Goal: Task Accomplishment & Management: Manage account settings

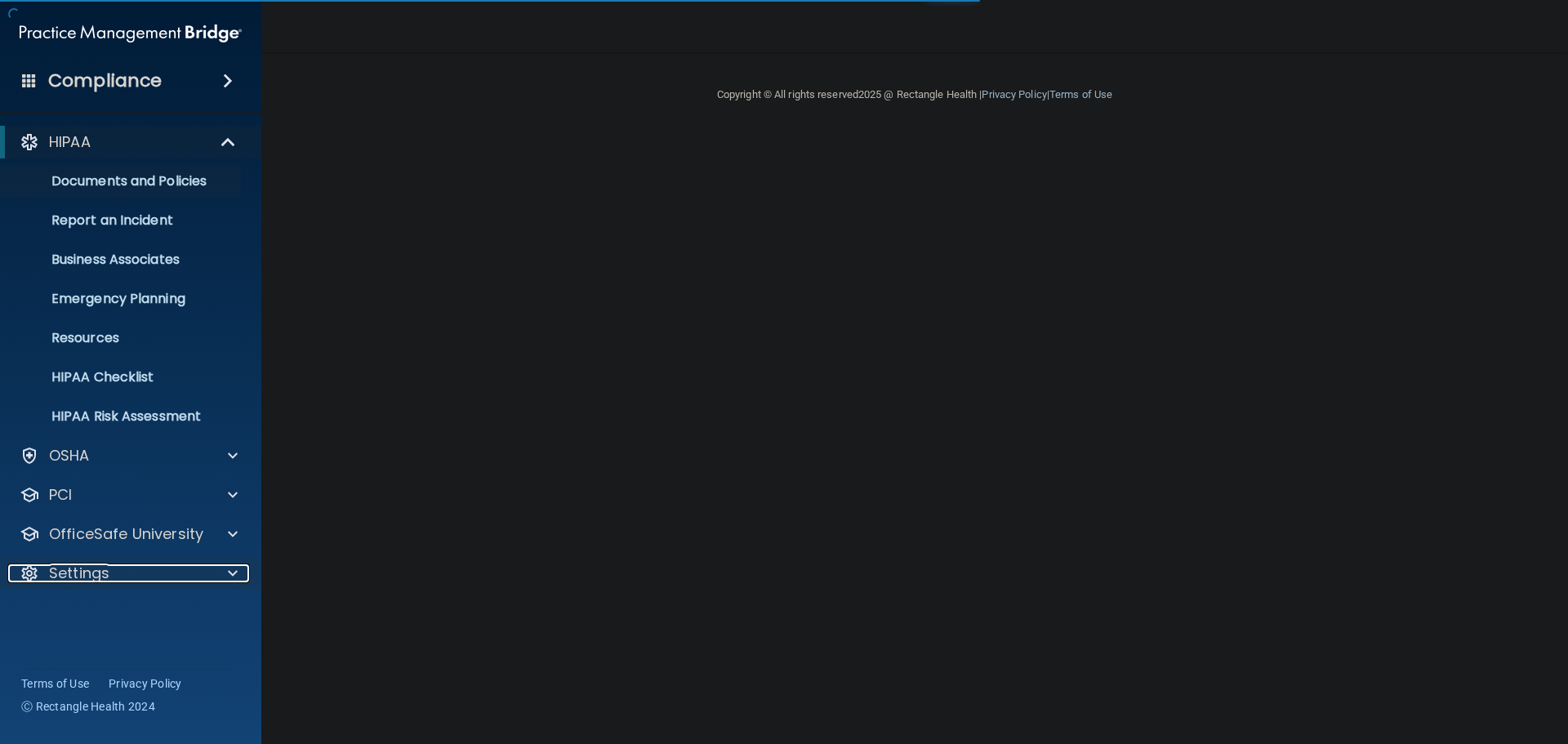
click at [147, 574] on div "Settings" at bounding box center [108, 572] width 202 height 19
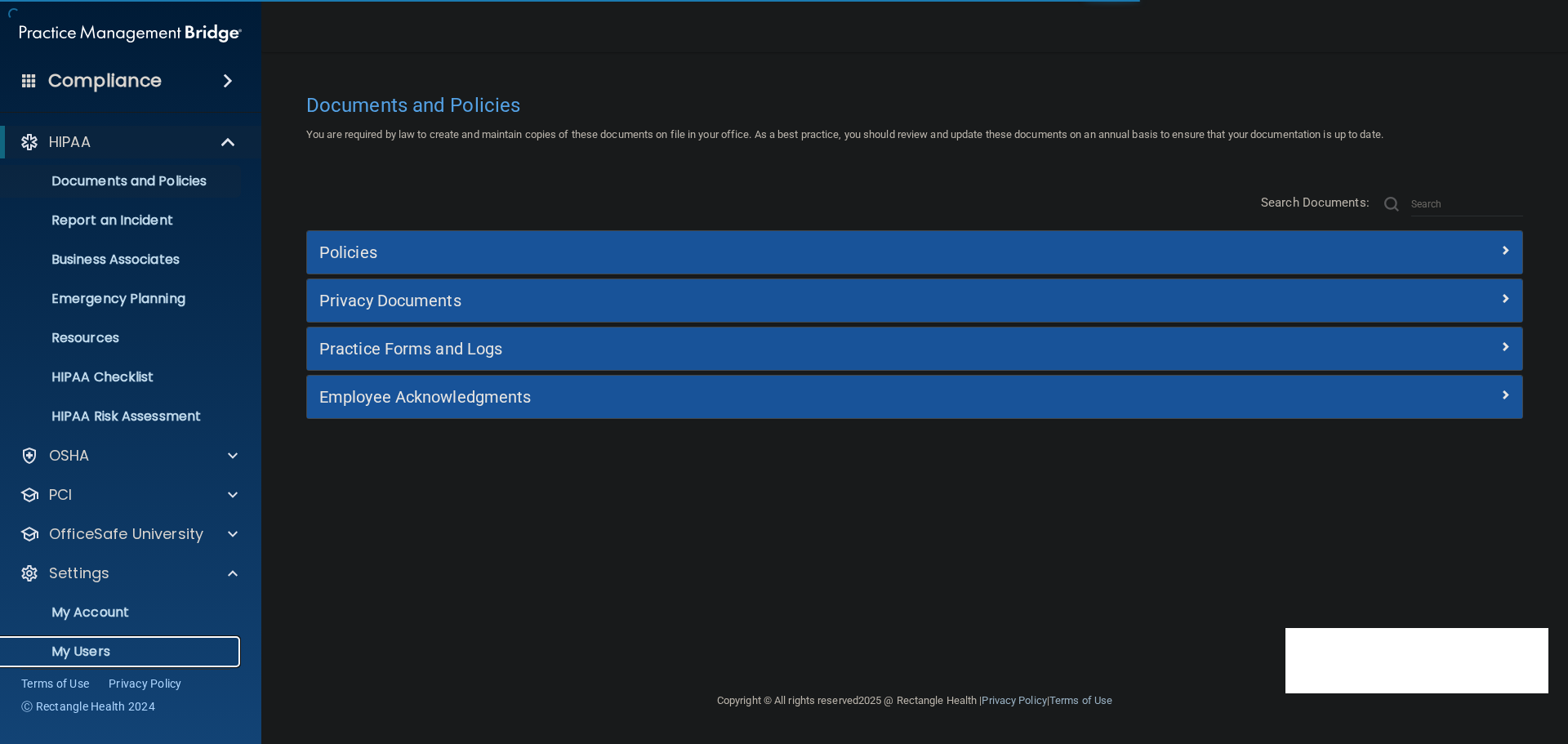
click at [94, 654] on p "My Users" at bounding box center [123, 651] width 223 height 16
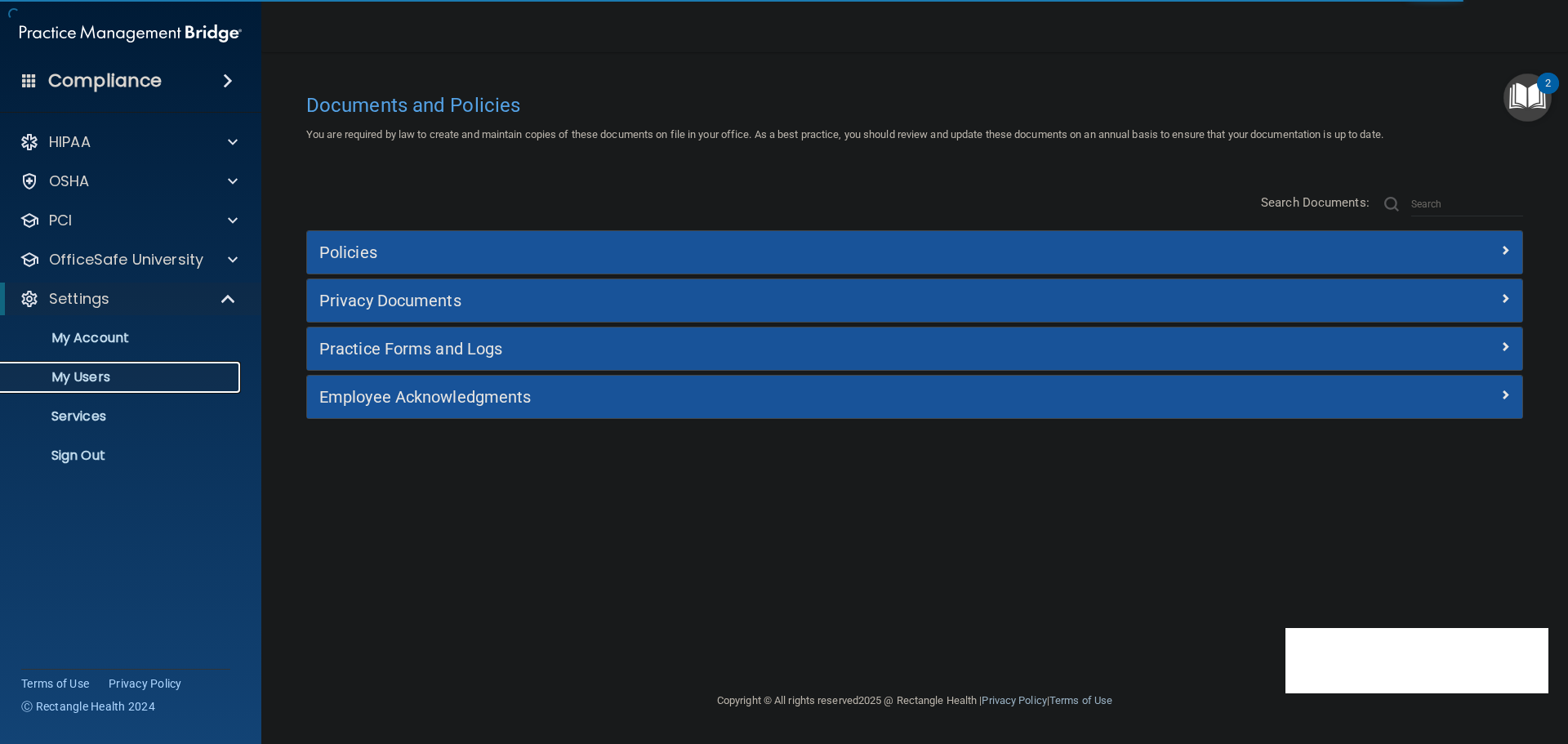
select select "20"
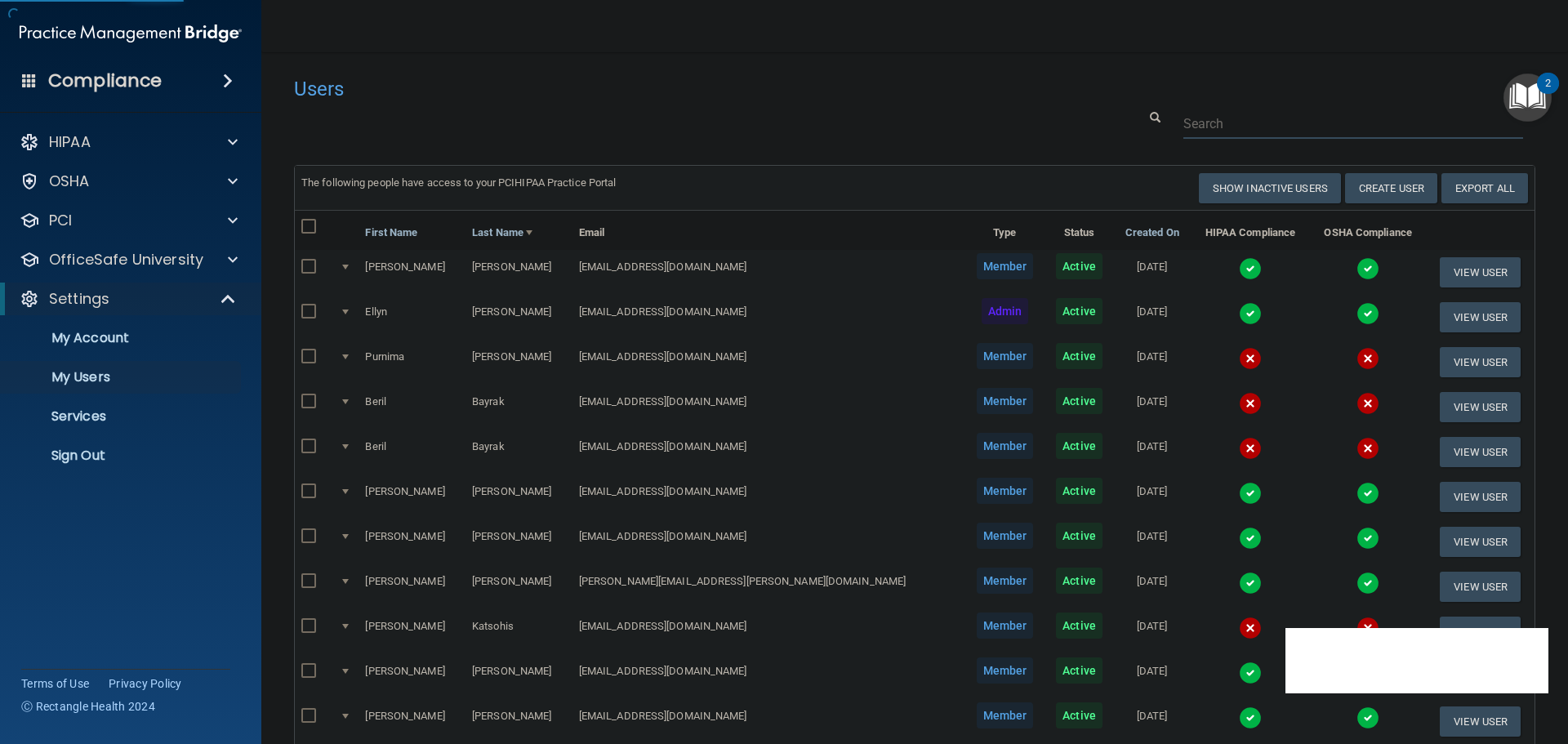
click at [1198, 120] on input "text" at bounding box center [1353, 123] width 340 height 30
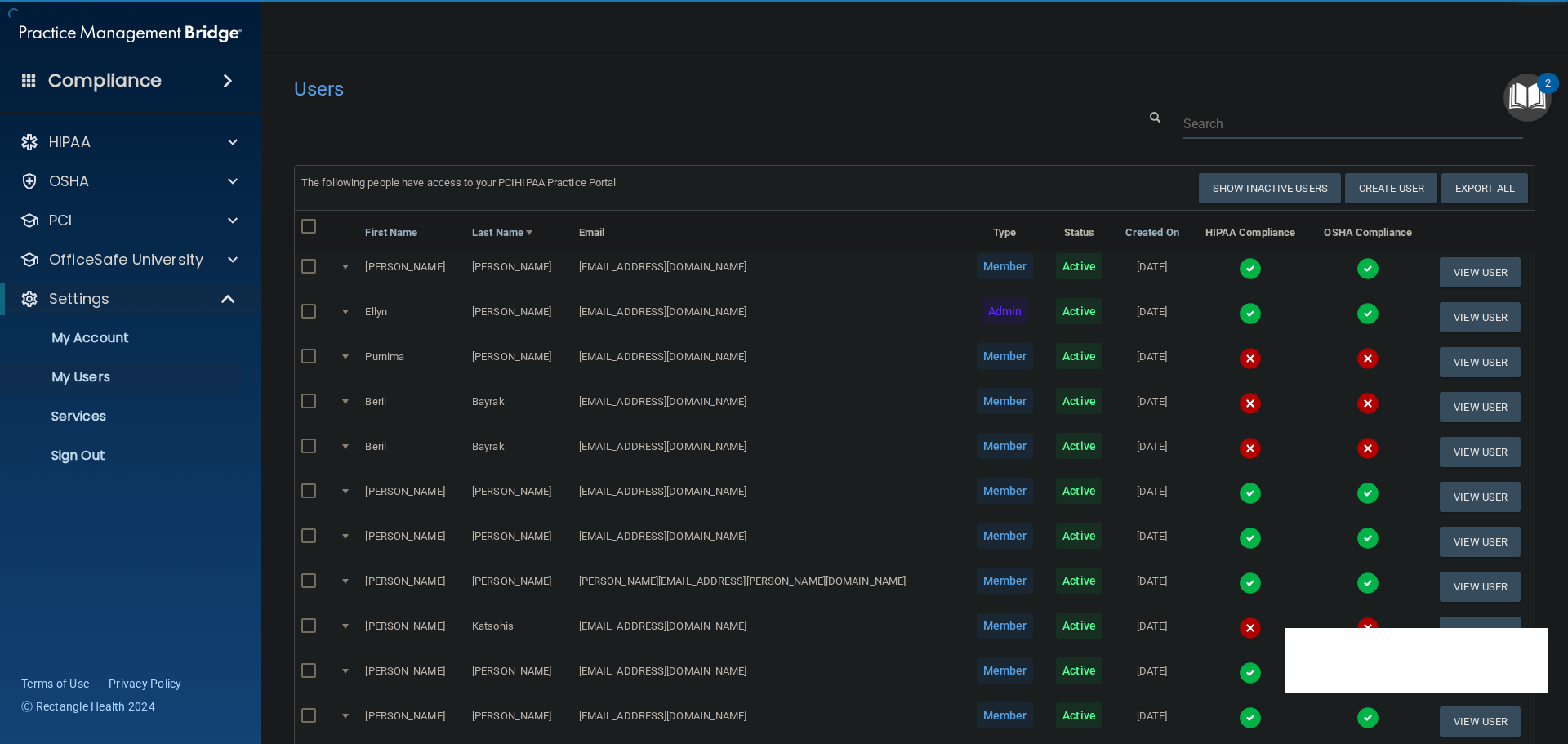
paste input "athermitus@gmail.com"
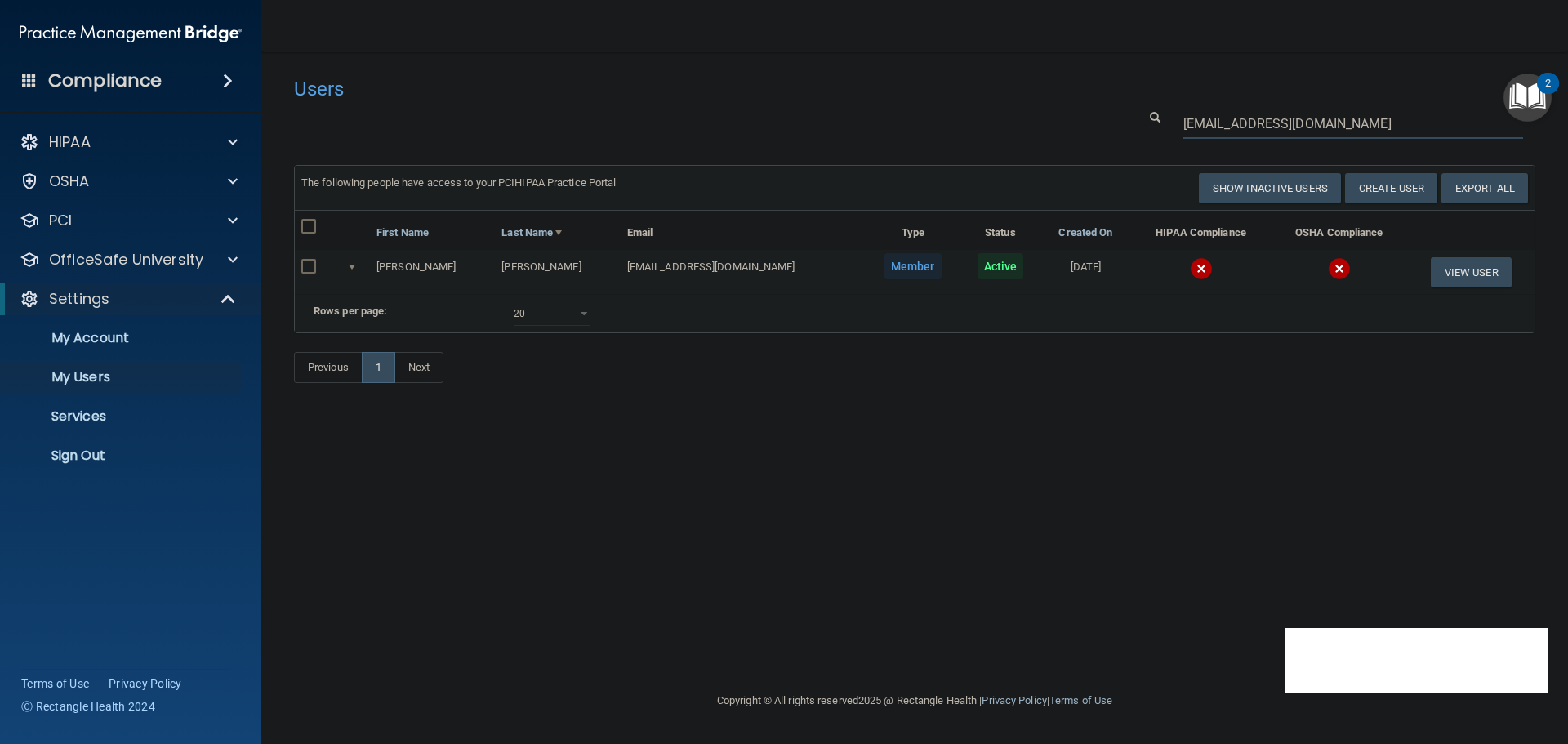
type input "athermitus@gmail.com"
click at [1190, 270] on img at bounding box center [1201, 268] width 23 height 23
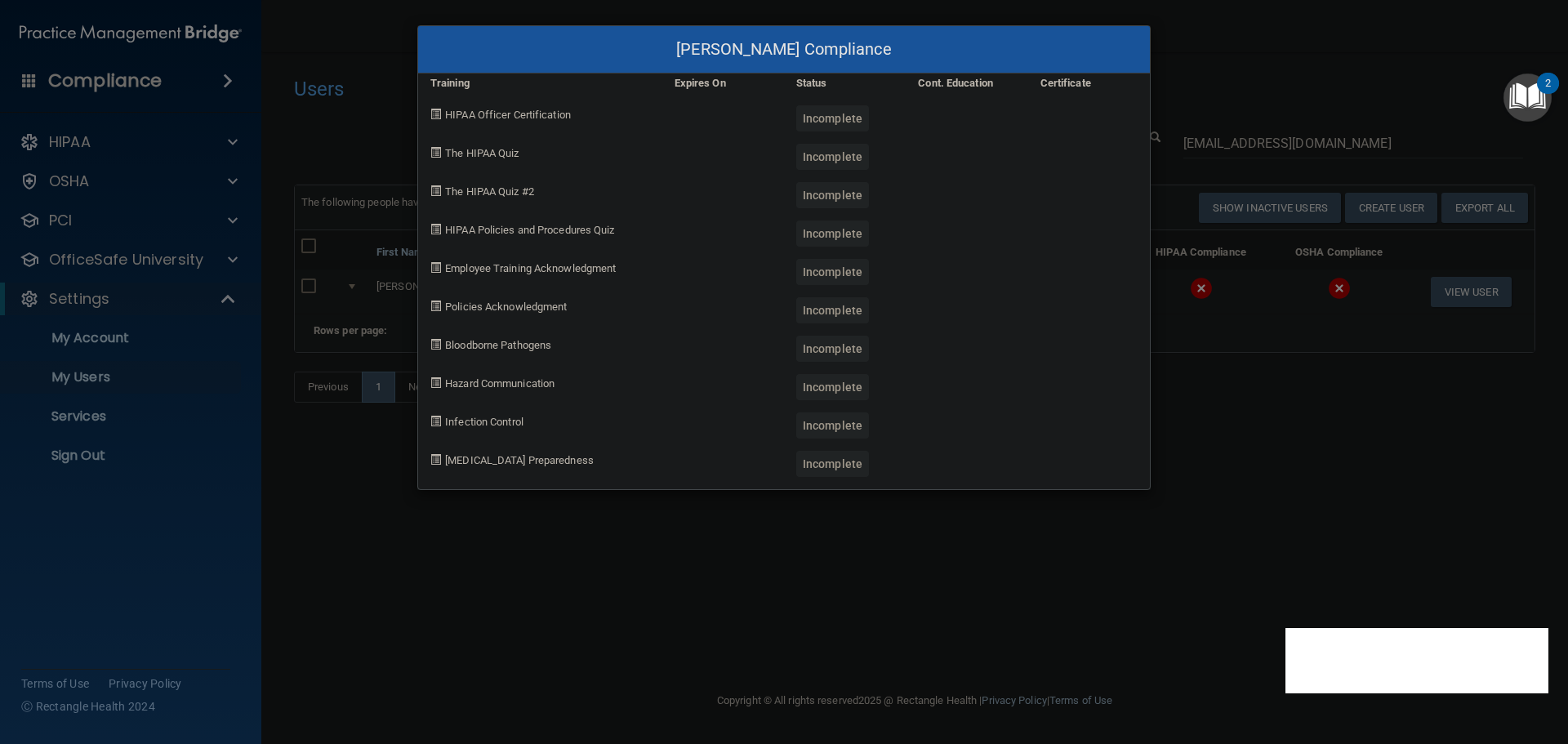
click at [1228, 463] on div "Aurélie Thermitus's Compliance Training Expires On Status Cont. Education Certi…" at bounding box center [784, 372] width 1568 height 744
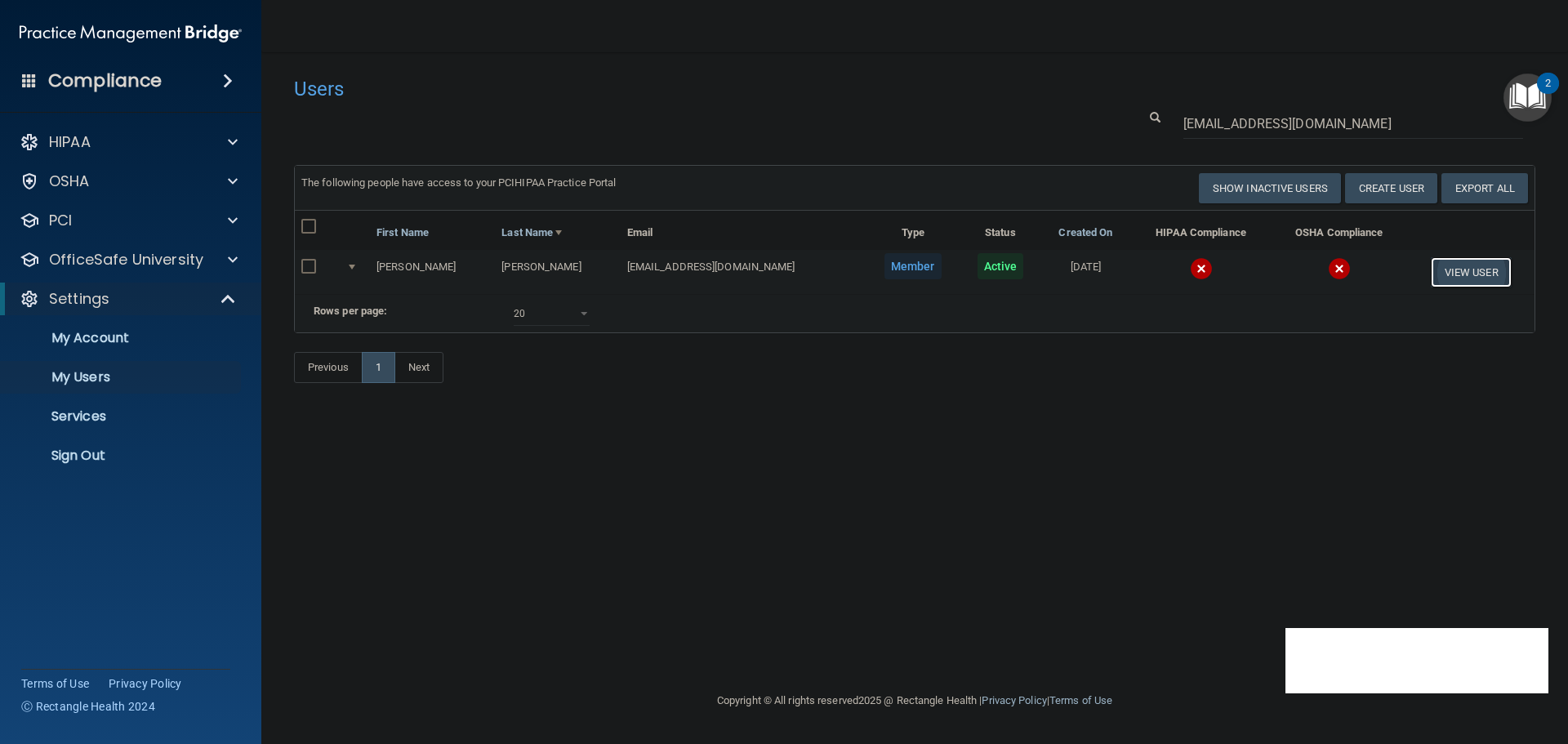
click at [1450, 265] on button "View User" at bounding box center [1472, 272] width 81 height 30
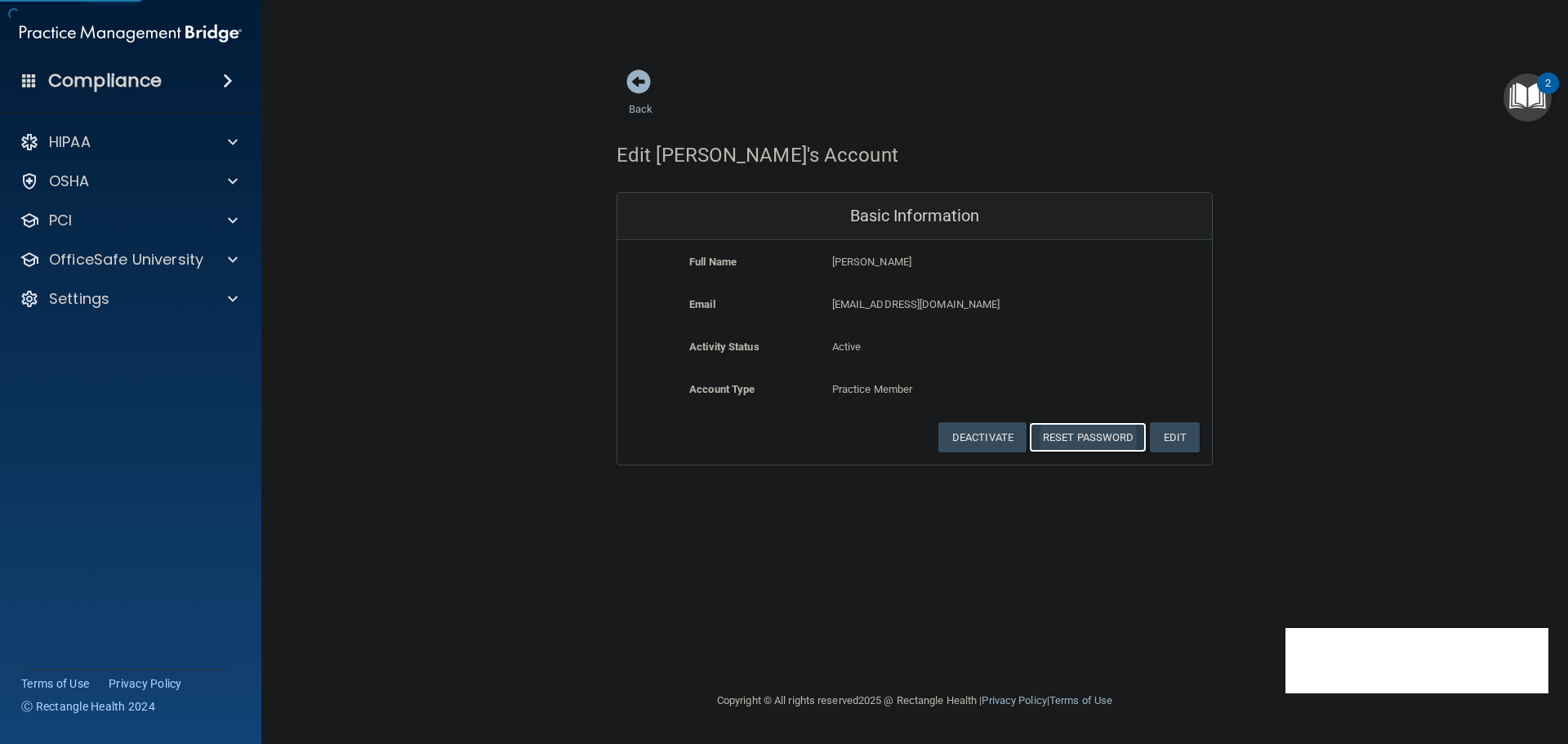
click at [1076, 441] on button "Reset Password" at bounding box center [1088, 437] width 118 height 30
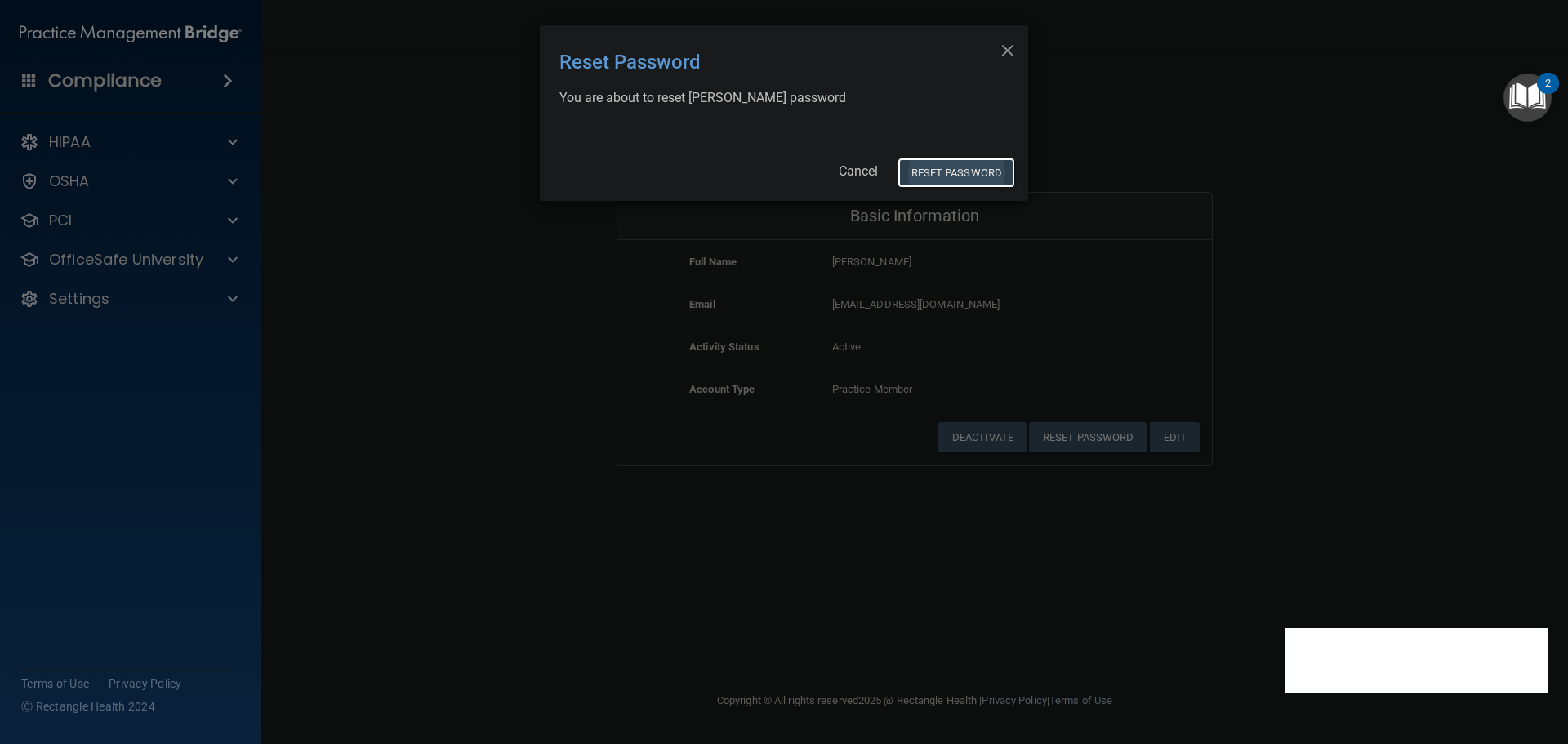
click at [943, 173] on button "Reset Password" at bounding box center [956, 172] width 118 height 30
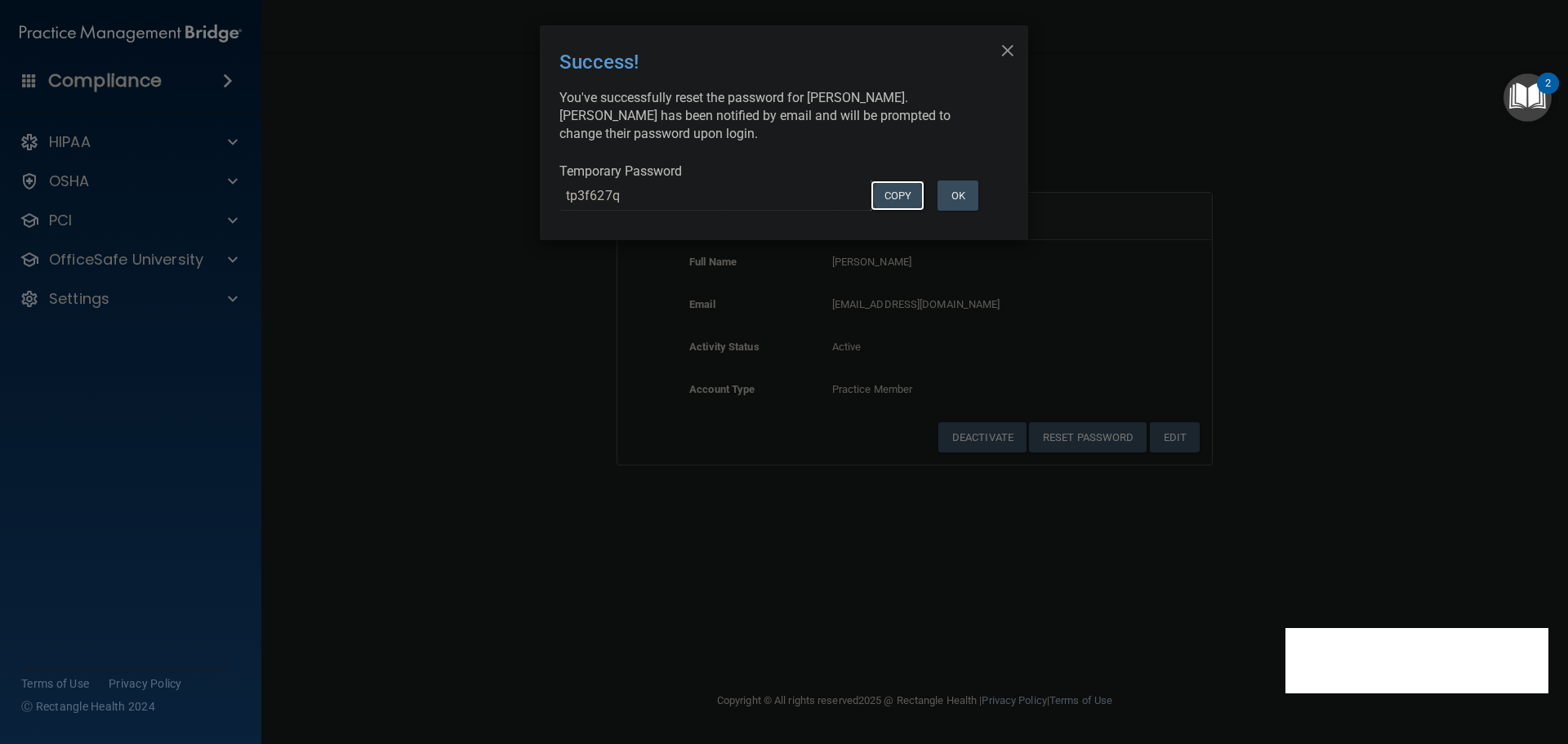
click at [889, 191] on button "COPY" at bounding box center [897, 195] width 54 height 30
click at [344, 301] on div "× Close Success! You've successfully reset the password for Aurélie Thermitus. …" at bounding box center [784, 372] width 1568 height 744
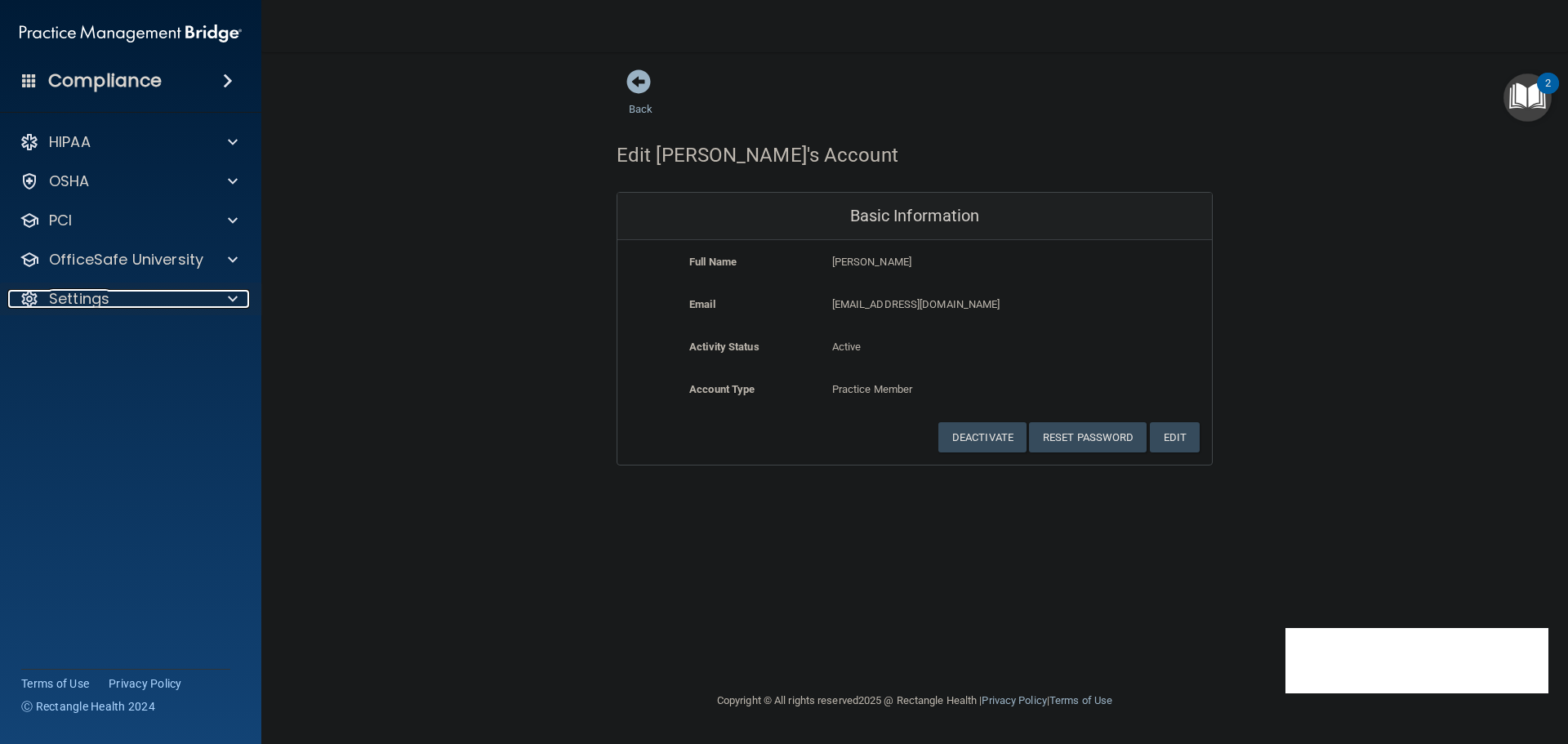
click at [178, 301] on div "Settings" at bounding box center [108, 298] width 202 height 19
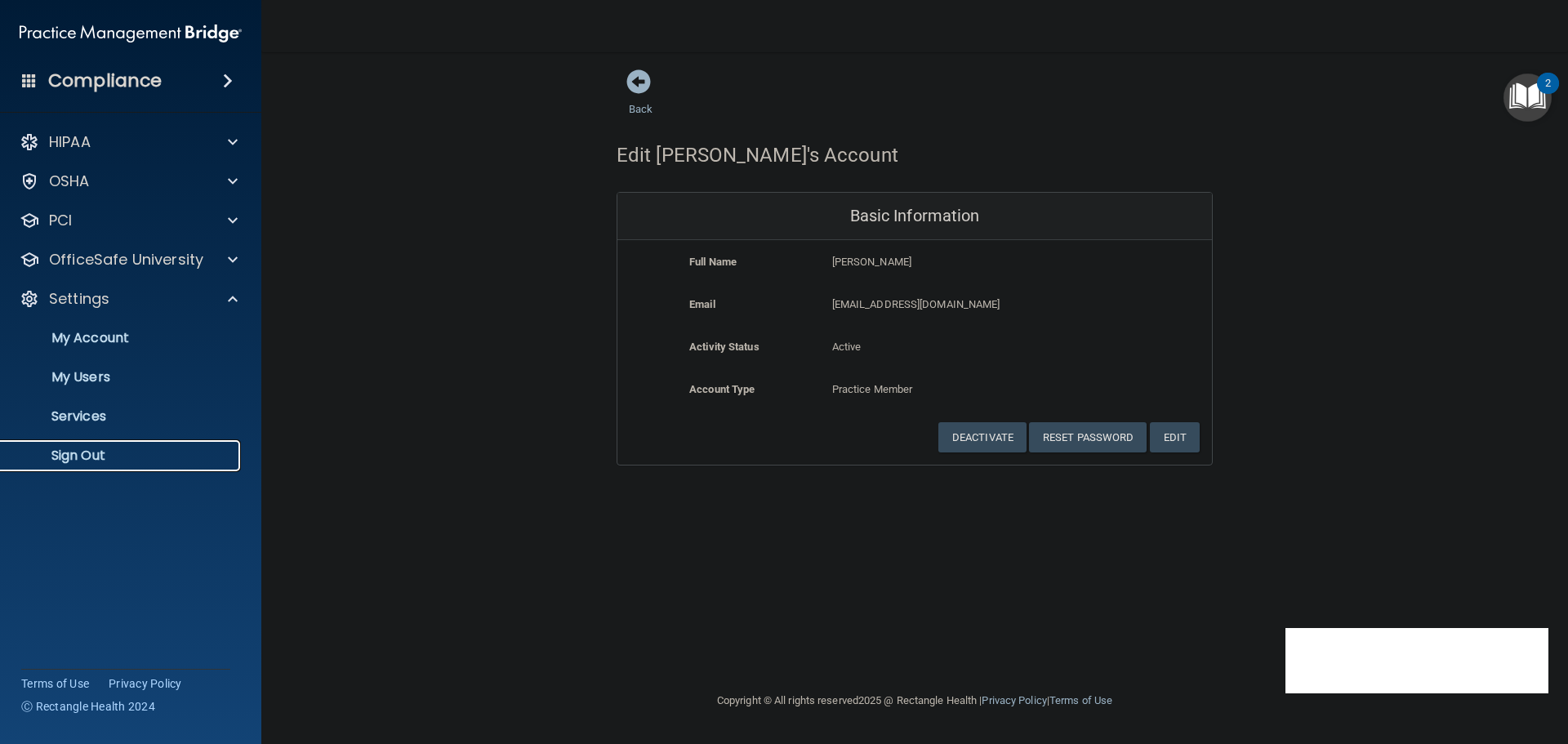
click at [90, 450] on p "Sign Out" at bounding box center [123, 455] width 223 height 16
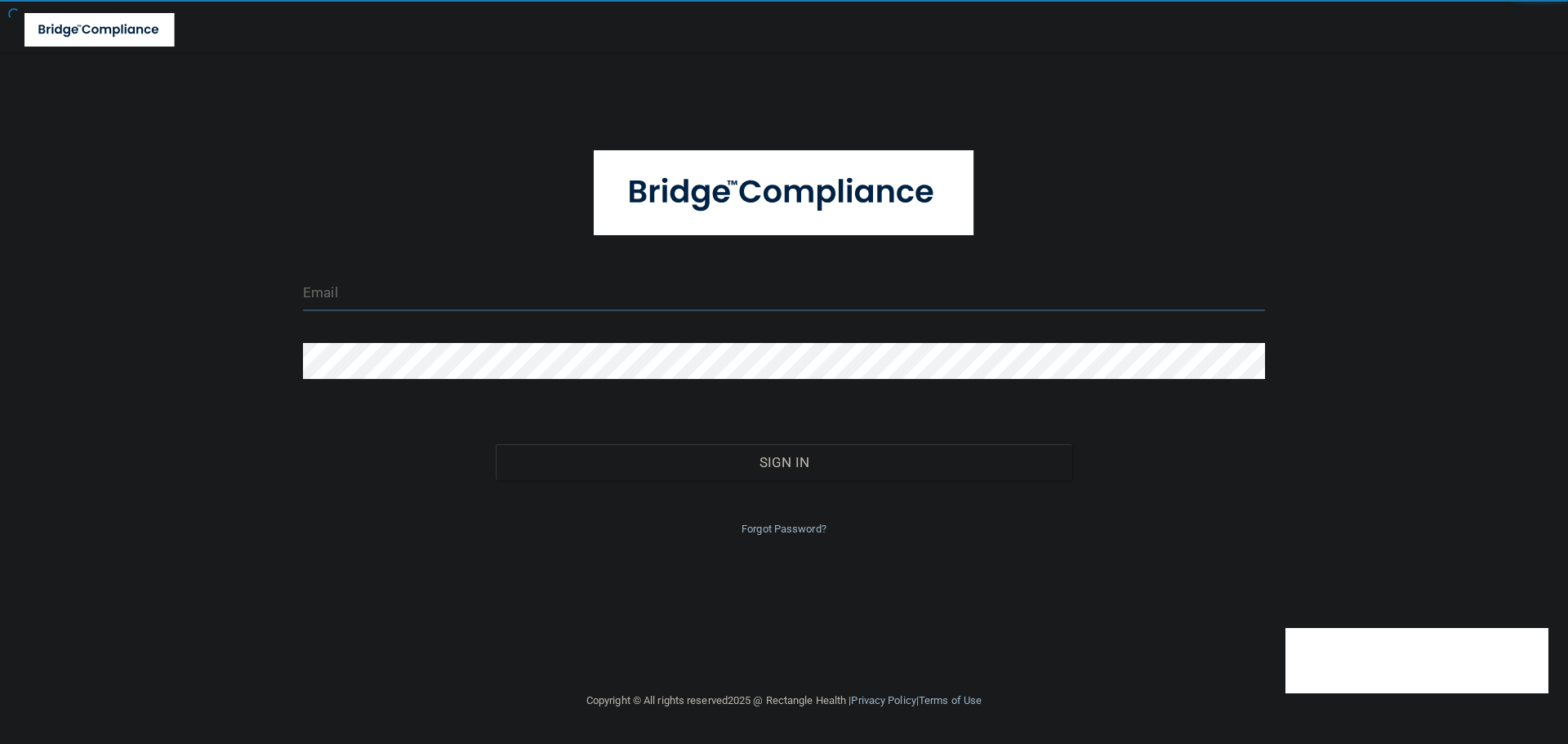
type input "cfletcher@rectanglehealth.com"
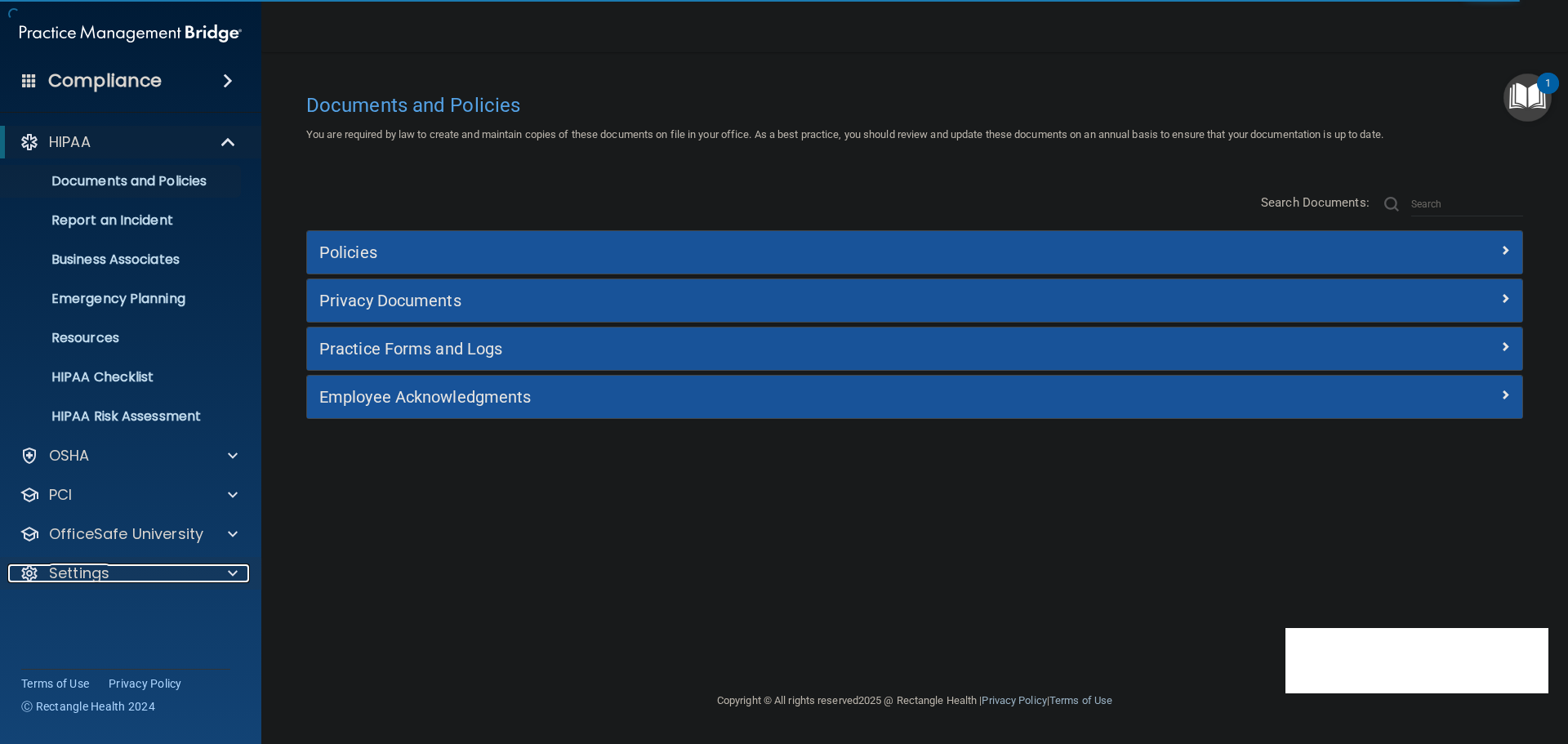
click at [228, 565] on span at bounding box center [233, 572] width 10 height 19
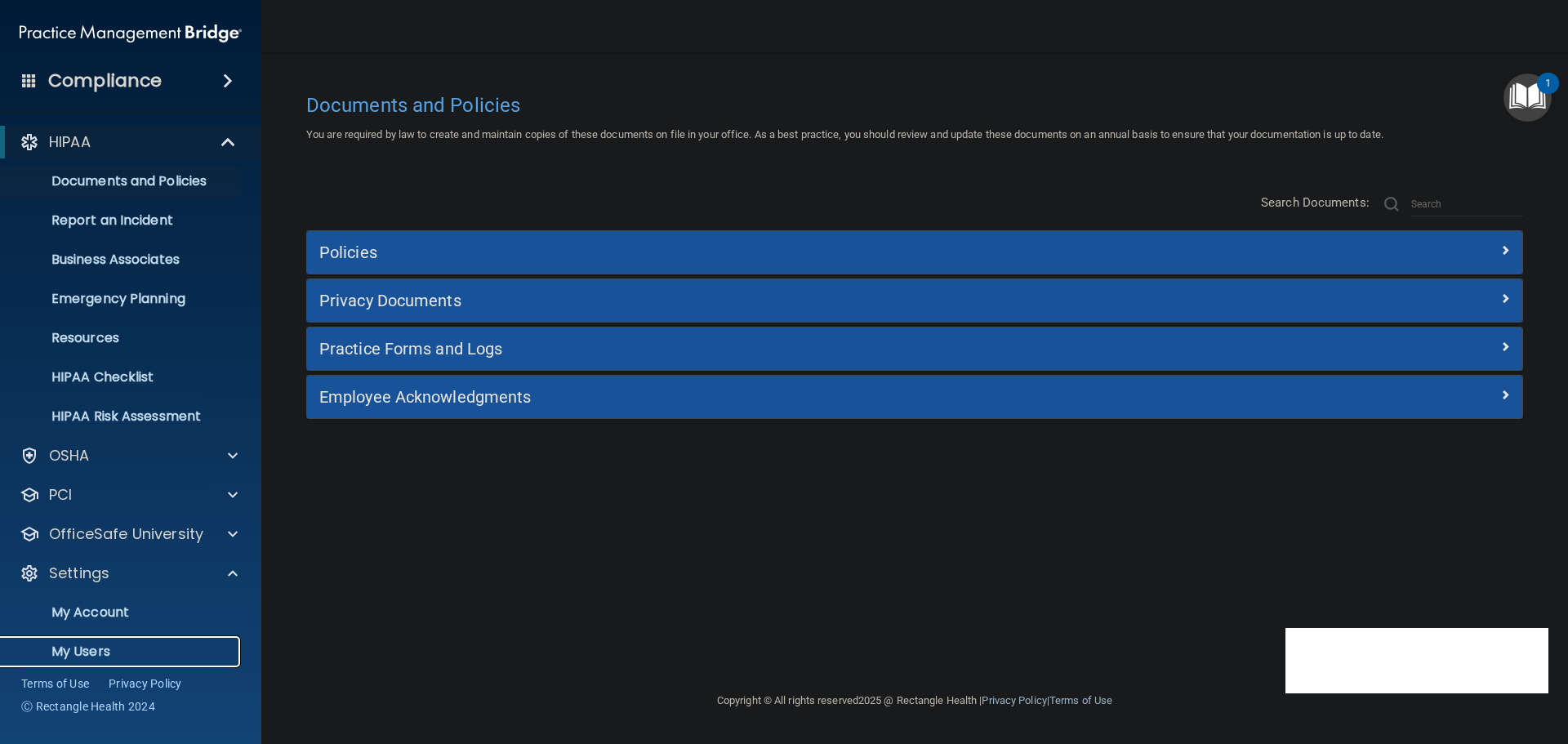
click at [95, 648] on p "My Users" at bounding box center [123, 651] width 223 height 16
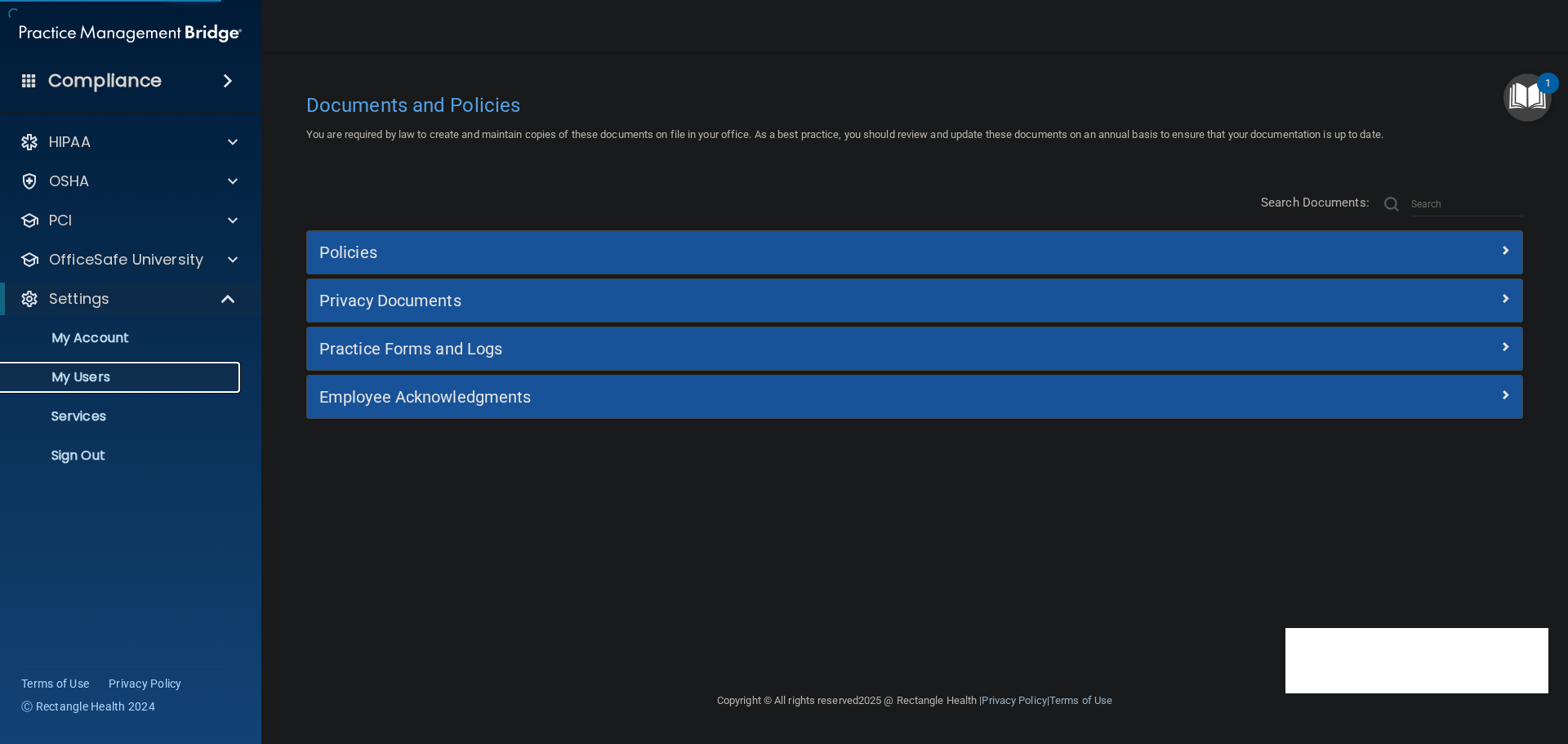
select select "20"
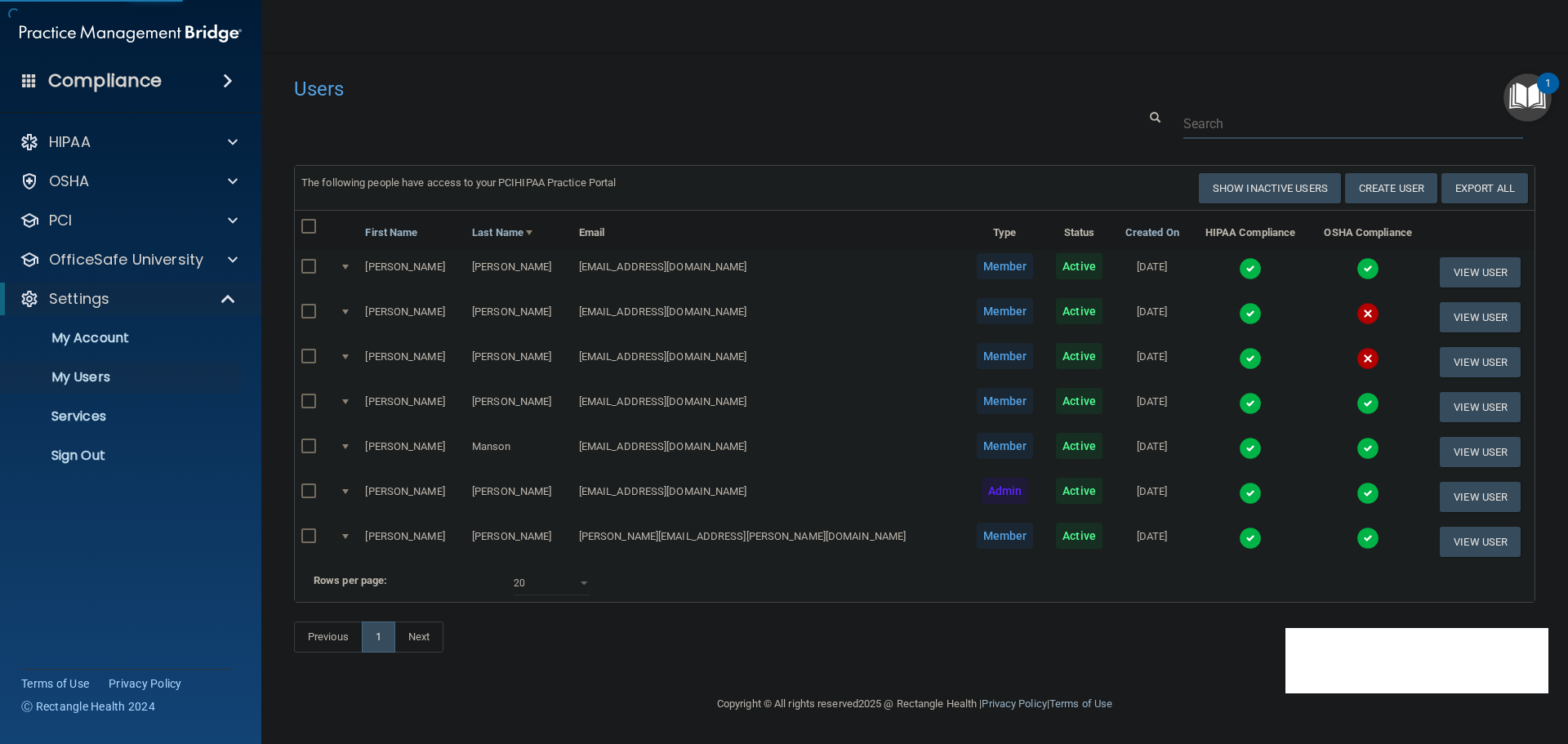
click at [1192, 125] on input "text" at bounding box center [1353, 123] width 340 height 30
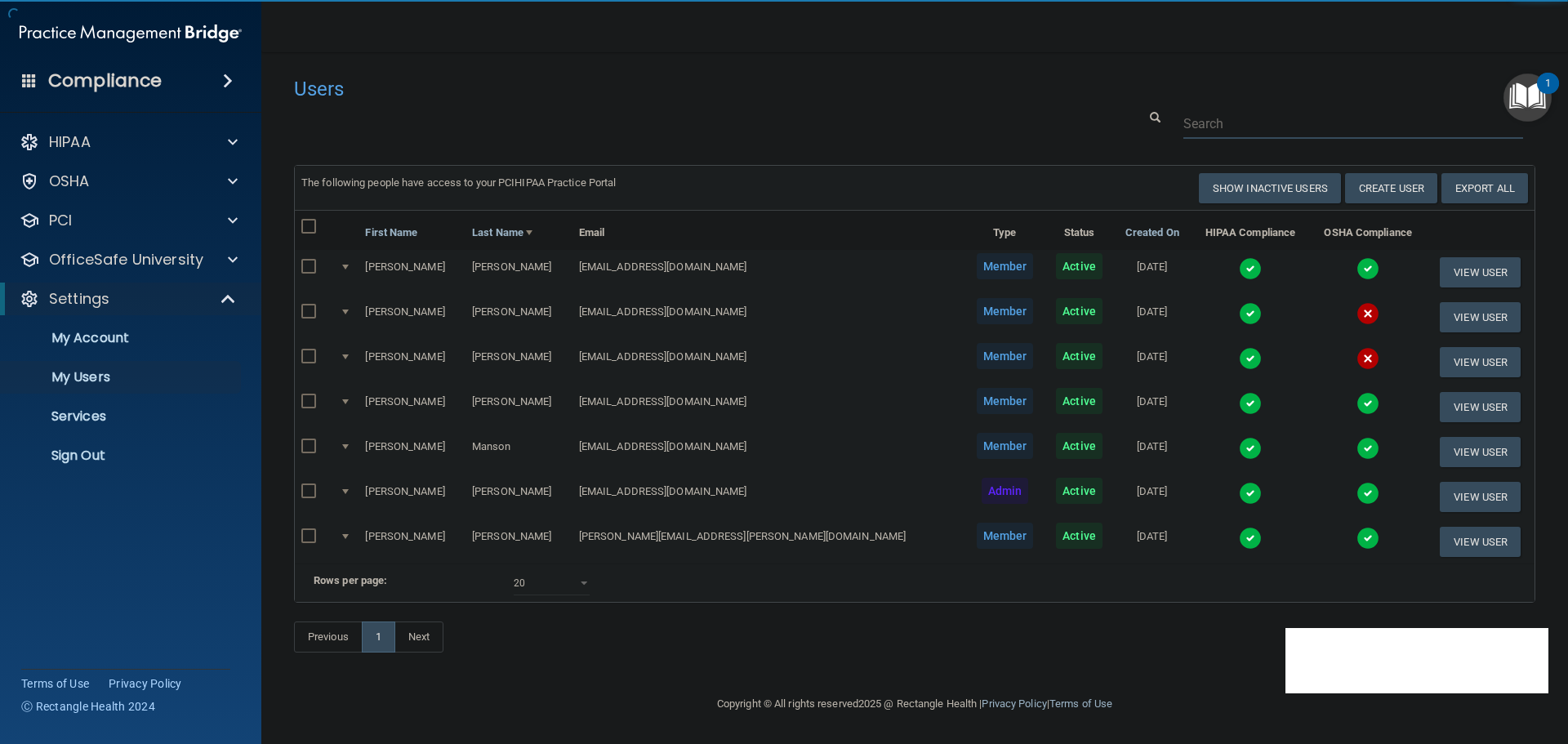
paste input "[EMAIL_ADDRESS][DOMAIN_NAME]"
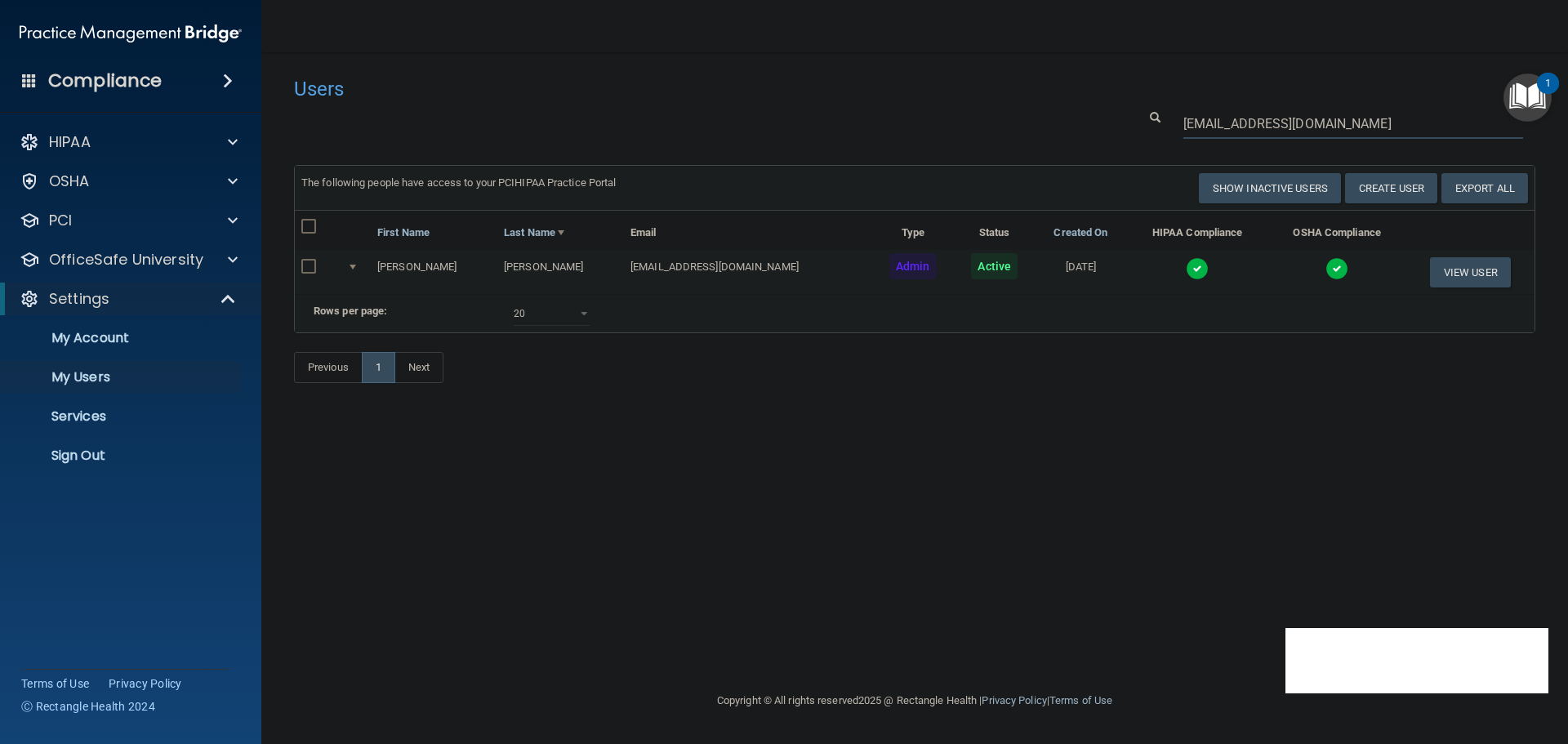
type input "[EMAIL_ADDRESS][DOMAIN_NAME]"
